Goal: Task Accomplishment & Management: Manage account settings

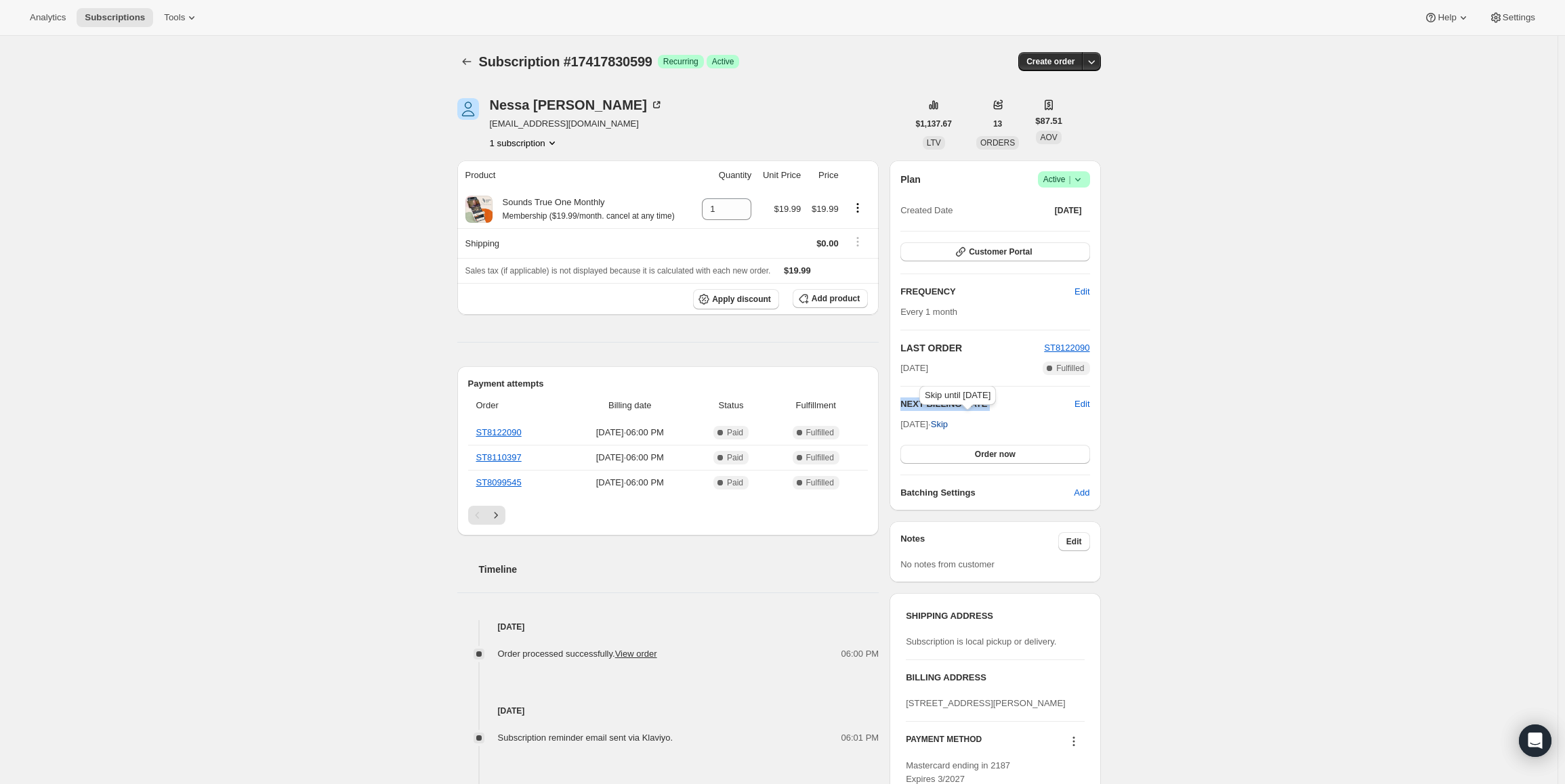
drag, startPoint x: 903, startPoint y: 424, endPoint x: 954, endPoint y: 418, distance: 51.4
click at [947, 419] on span "Sep 28, 2025 · Skip" at bounding box center [924, 424] width 47 height 10
copy div "NEXT BILLING DATE Edit"
click at [1074, 181] on icon at bounding box center [1078, 179] width 14 height 14
click at [1061, 231] on span "Cancel subscription" at bounding box center [1068, 229] width 76 height 10
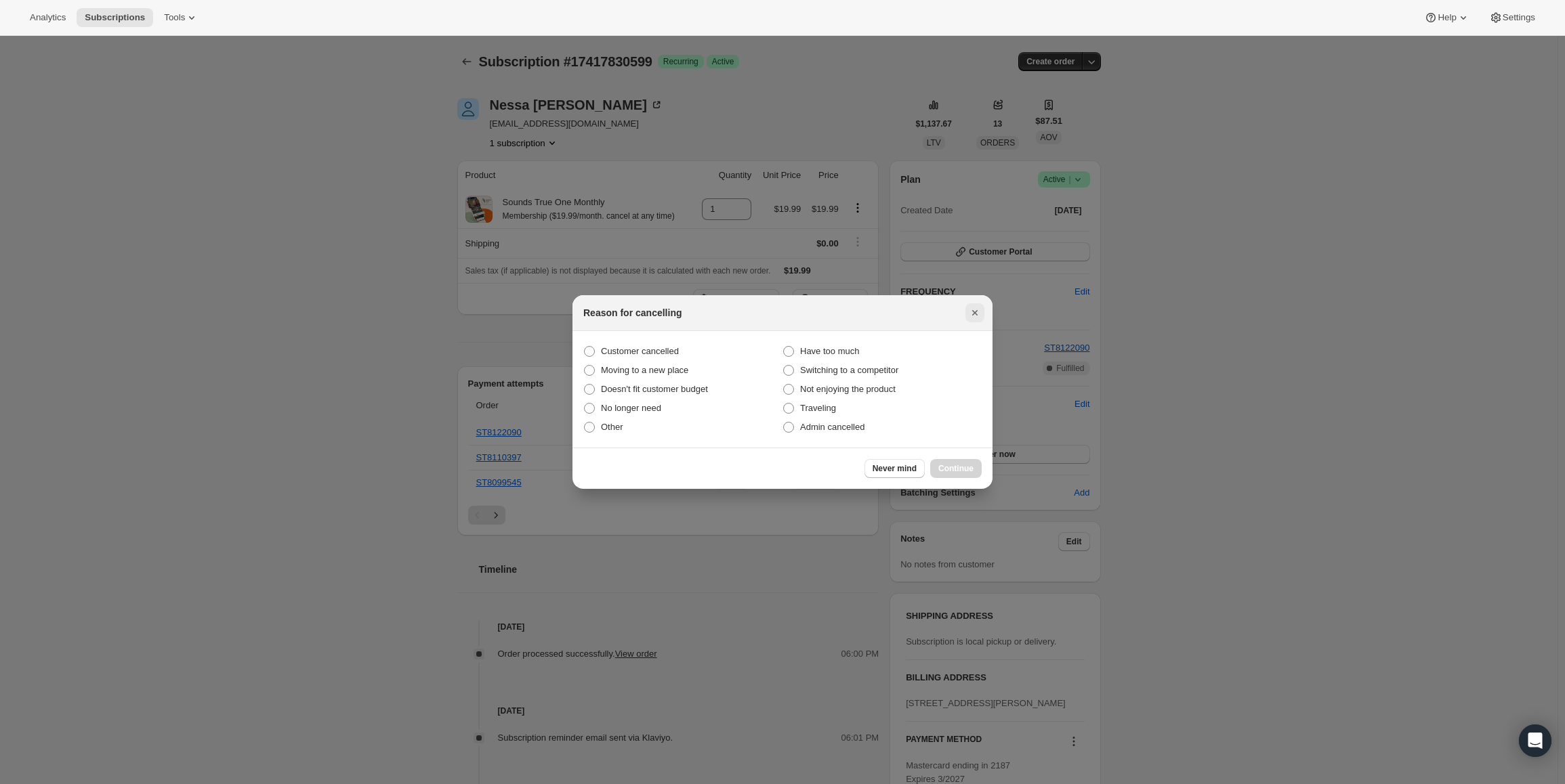
click at [979, 307] on icon "Close" at bounding box center [975, 313] width 14 height 14
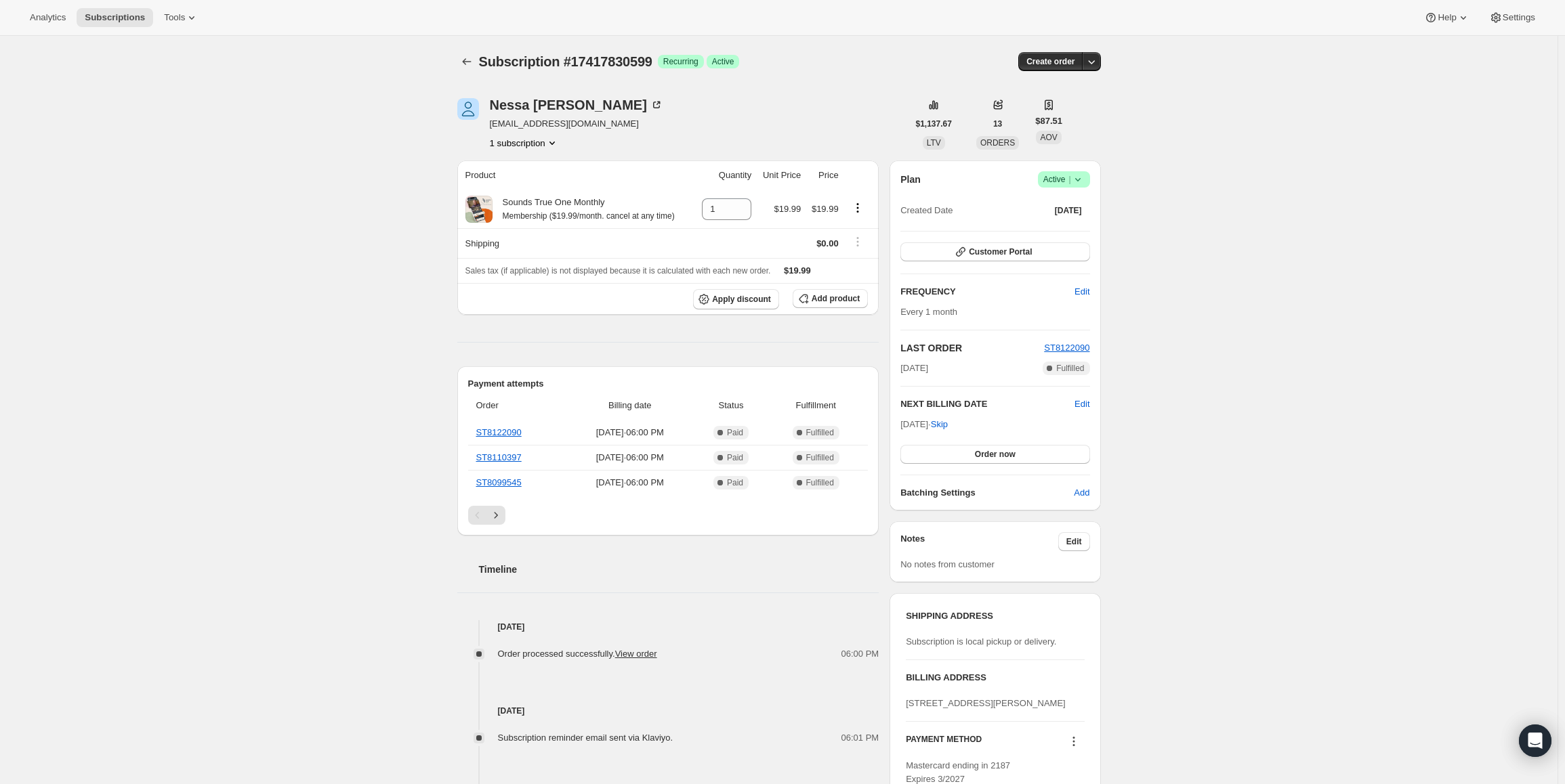
click at [1071, 183] on span "Active |" at bounding box center [1064, 179] width 41 height 14
drag, startPoint x: 1067, startPoint y: 186, endPoint x: 1037, endPoint y: 209, distance: 37.8
click at [1052, 201] on span "Pause subscription" at bounding box center [1067, 206] width 75 height 10
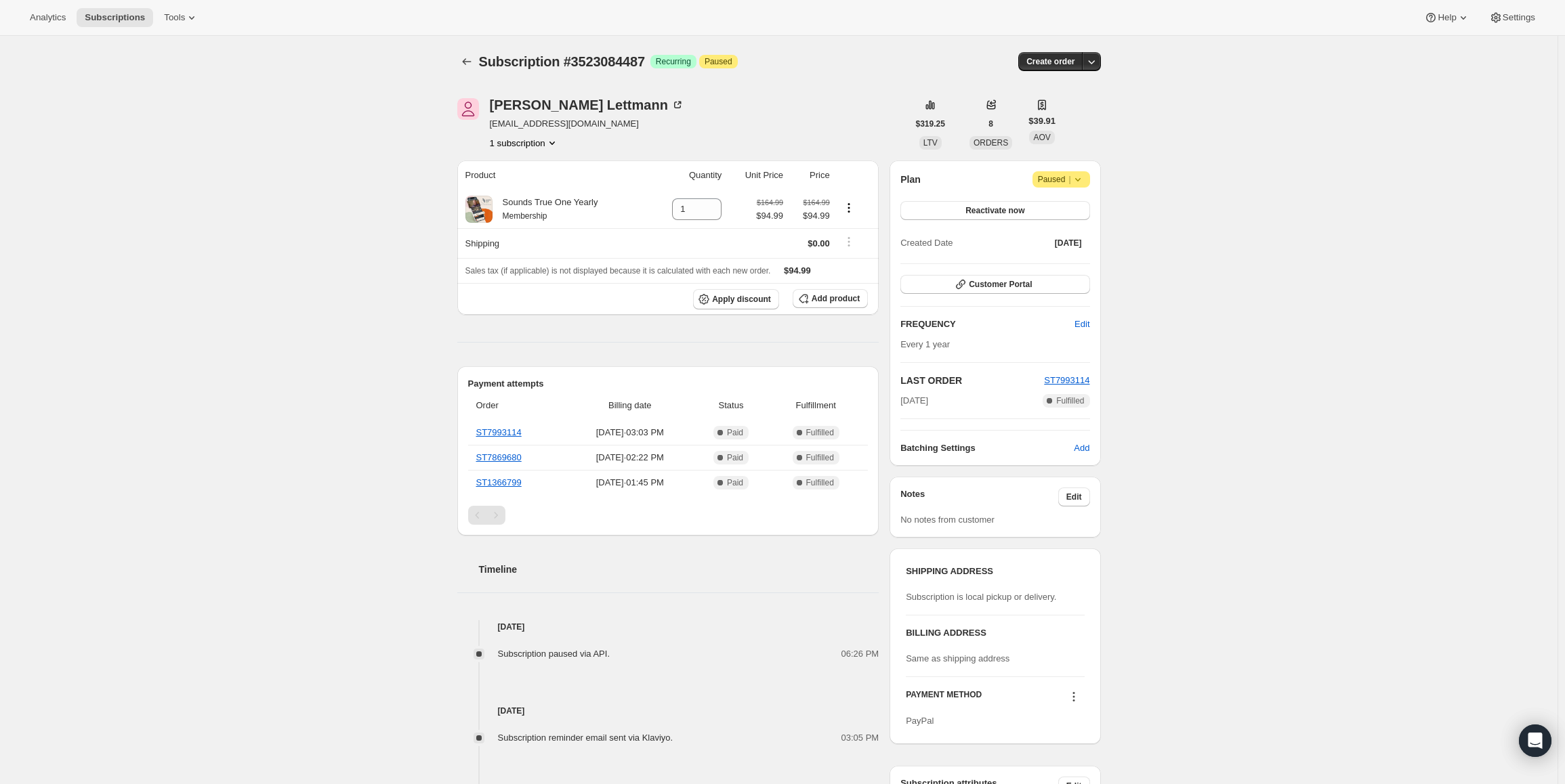
click at [1061, 181] on span "Paused |" at bounding box center [1061, 179] width 47 height 14
click at [952, 204] on button "Reactivate now" at bounding box center [994, 210] width 189 height 19
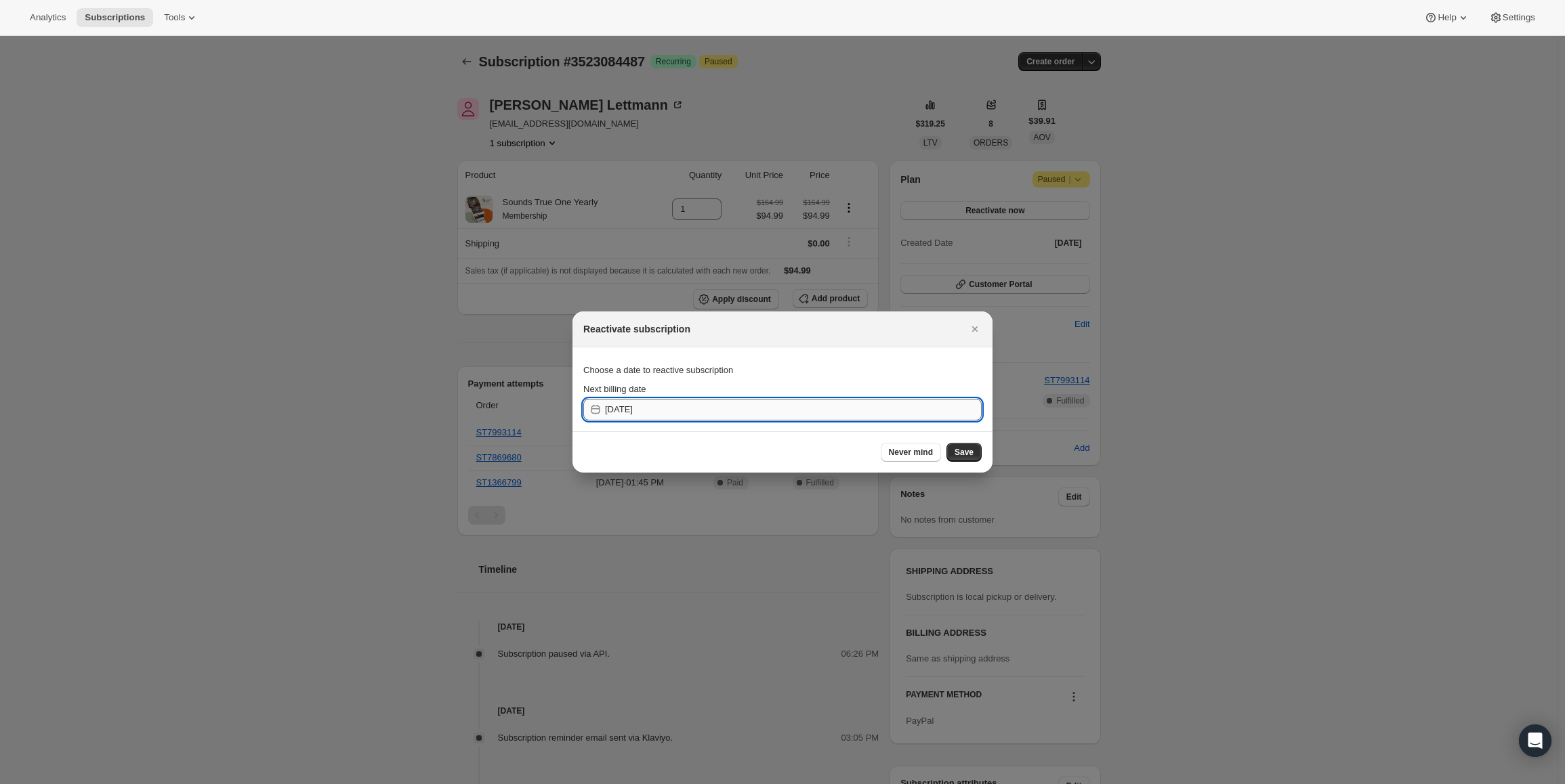
click at [659, 408] on input "2025-09-15" at bounding box center [793, 410] width 377 height 22
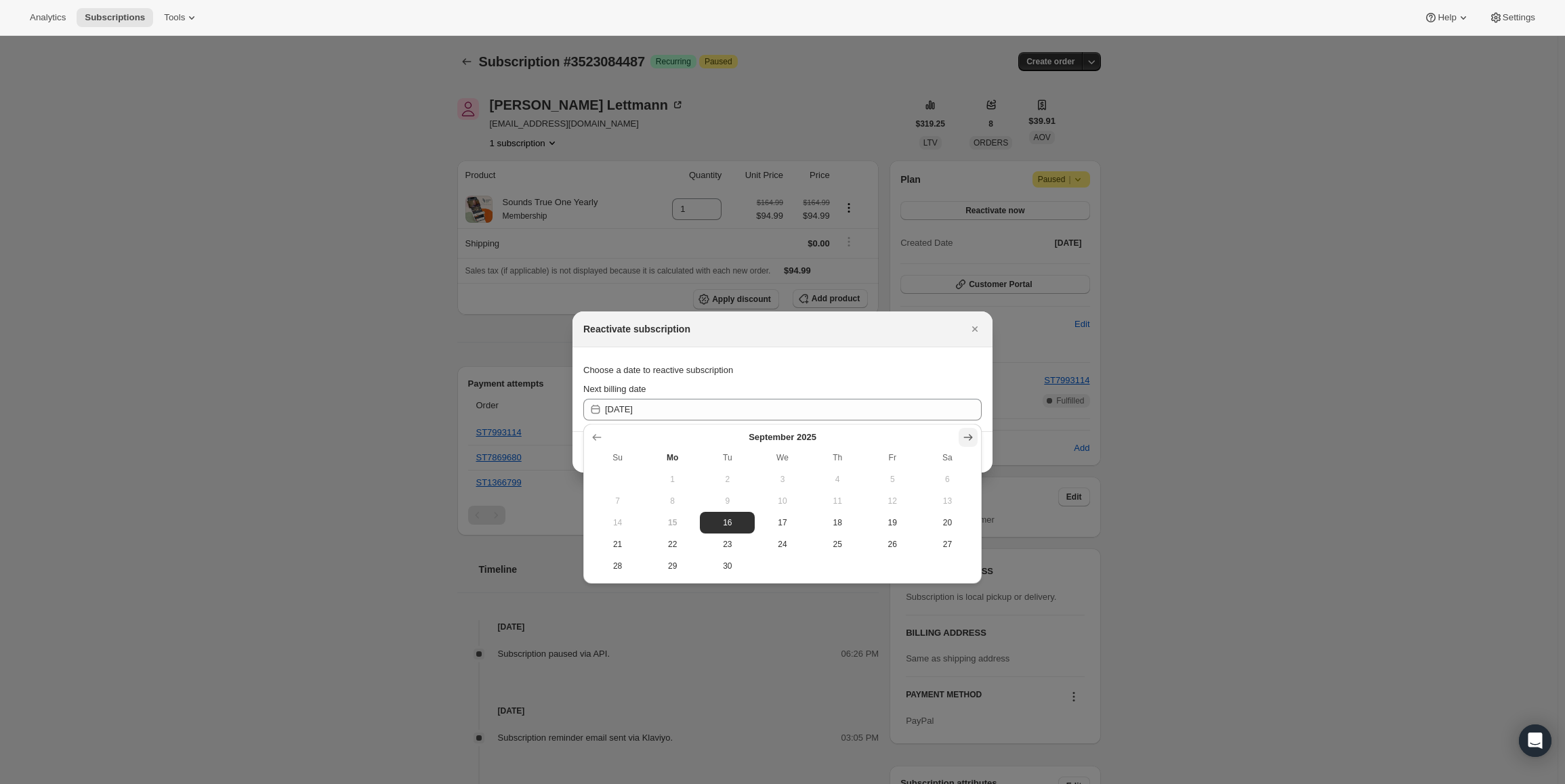
click at [973, 430] on button "Show next month, October 2025" at bounding box center [967, 437] width 19 height 19
click at [930, 483] on span "4" at bounding box center [947, 479] width 44 height 11
type input "2025-10-03"
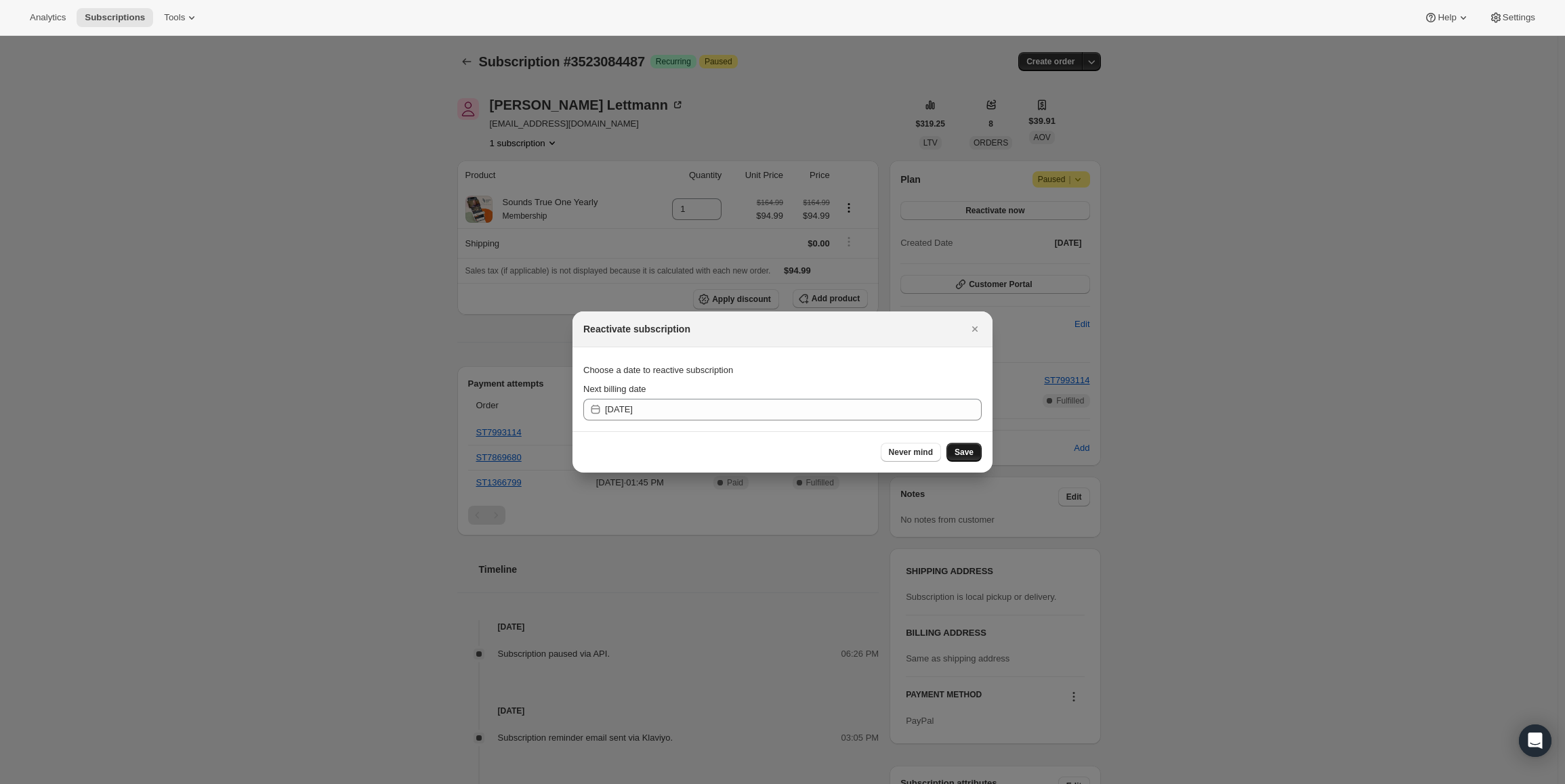
click at [968, 450] on span "Save" at bounding box center [963, 452] width 19 height 11
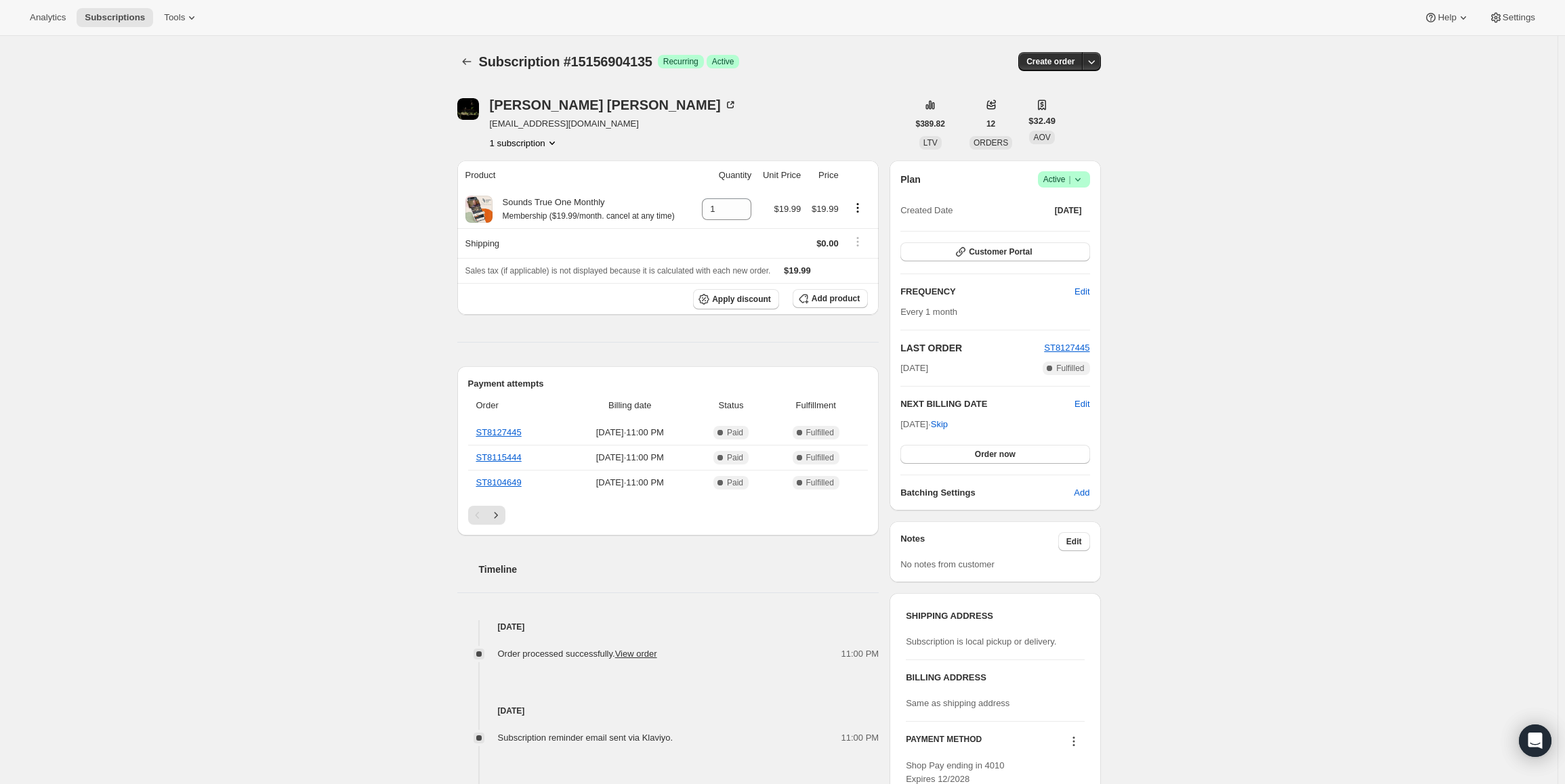
drag, startPoint x: 905, startPoint y: 424, endPoint x: 948, endPoint y: 423, distance: 43.0
click at [947, 423] on span "[DATE] · Skip" at bounding box center [924, 424] width 47 height 10
copy span "[DATE], 202"
click at [1069, 175] on span "Active |" at bounding box center [1064, 179] width 41 height 14
click at [1060, 198] on button "Pause subscription" at bounding box center [1068, 206] width 84 height 22
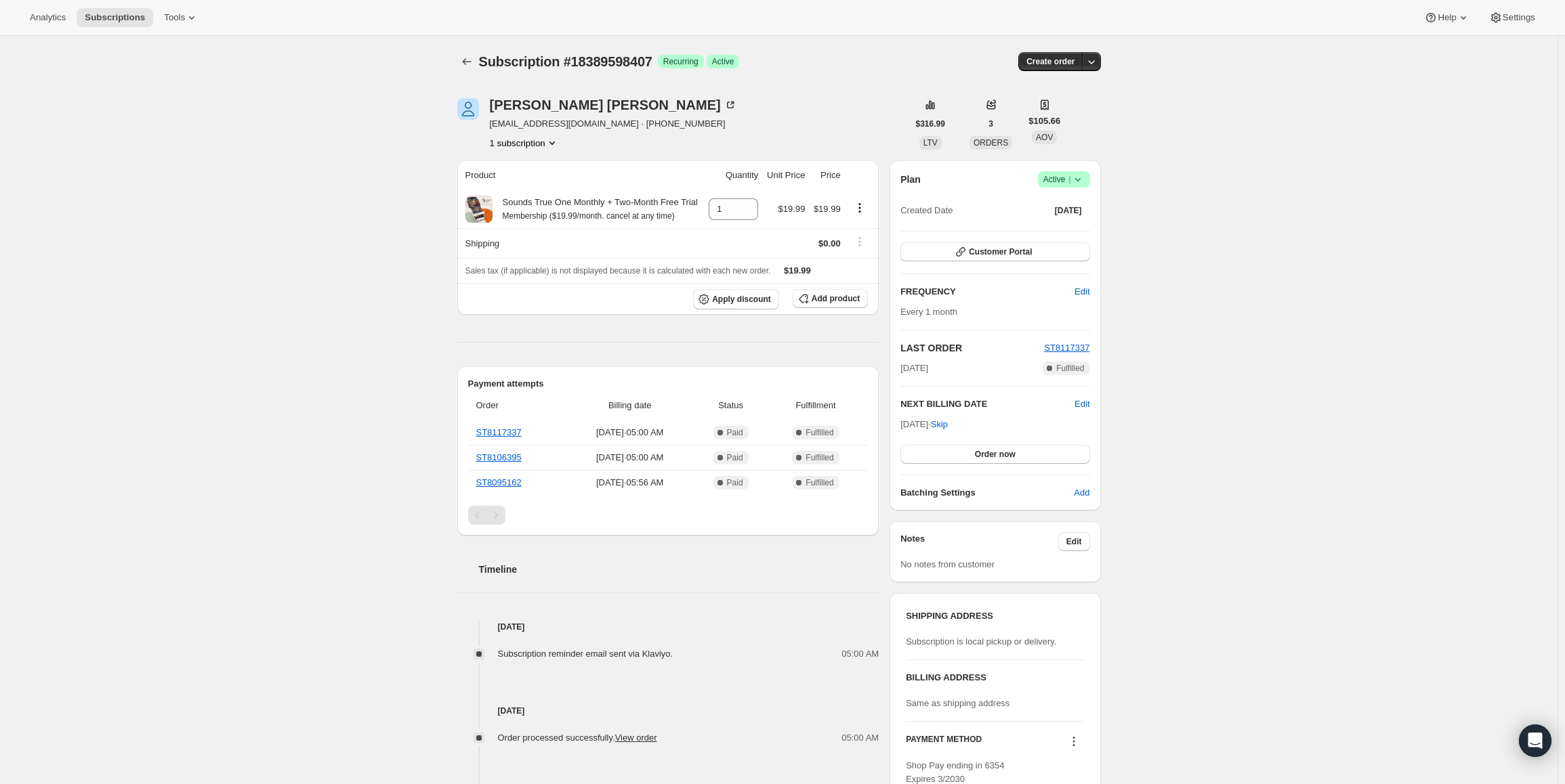
drag, startPoint x: 903, startPoint y: 421, endPoint x: 949, endPoint y: 423, distance: 46.0
click at [947, 423] on span "Sep 18, 2025 · Skip" at bounding box center [924, 424] width 47 height 10
copy span "Sep 18, 202"
click at [1056, 183] on span "Active |" at bounding box center [1064, 179] width 41 height 14
click at [1046, 201] on span "Pause subscription" at bounding box center [1067, 206] width 75 height 10
